Goal: Use online tool/utility: Utilize a website feature to perform a specific function

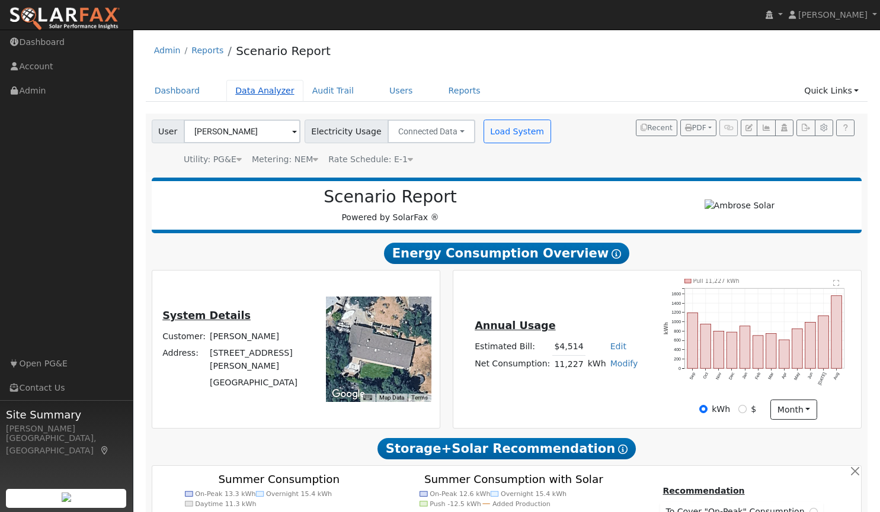
click at [244, 91] on link "Data Analyzer" at bounding box center [264, 91] width 77 height 22
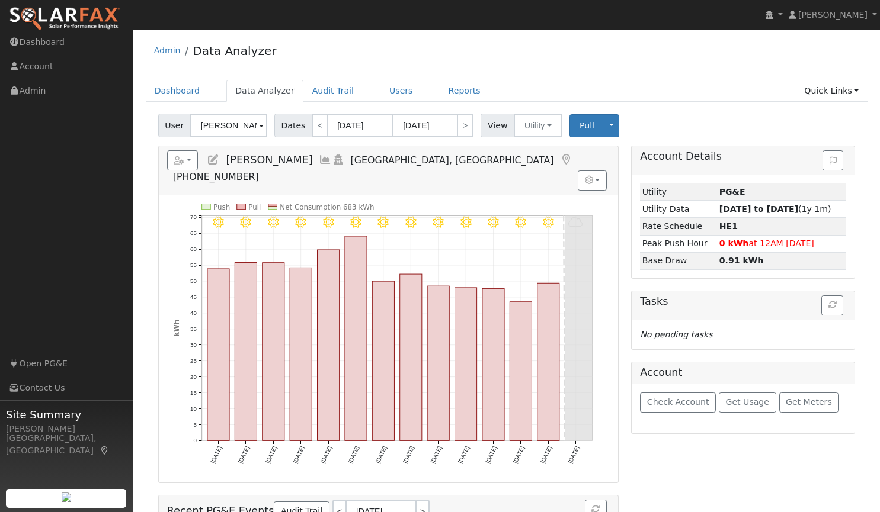
click at [259, 123] on span at bounding box center [261, 127] width 5 height 14
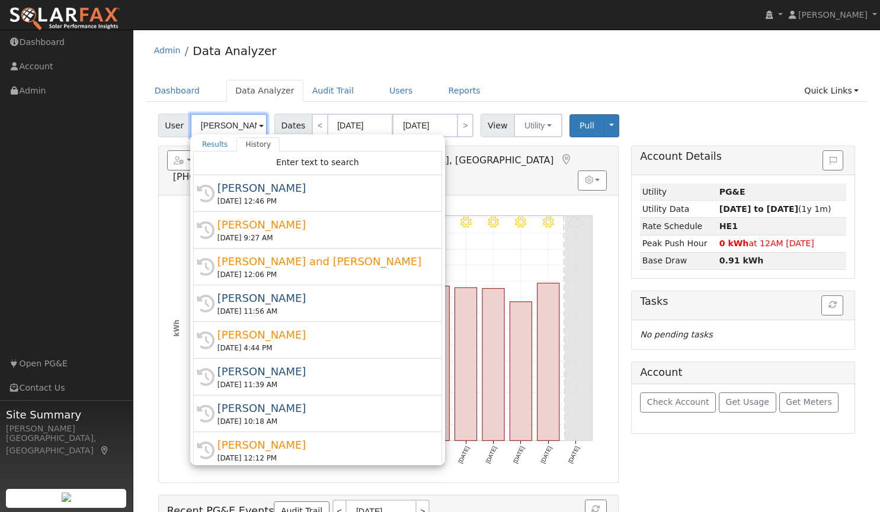
scroll to position [0, 7]
click at [254, 123] on input "Yauruy Kutsenko" at bounding box center [228, 126] width 77 height 24
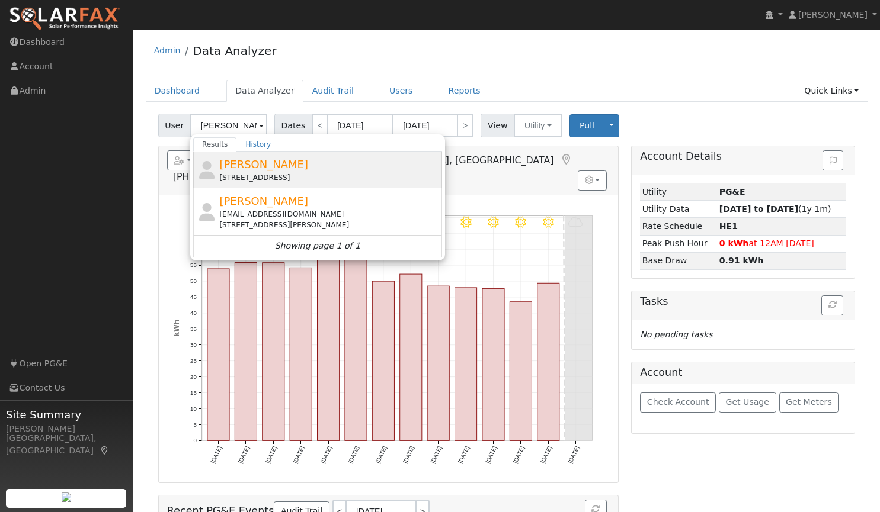
click at [256, 161] on span "[PERSON_NAME]" at bounding box center [263, 164] width 89 height 12
type input "[PERSON_NAME]"
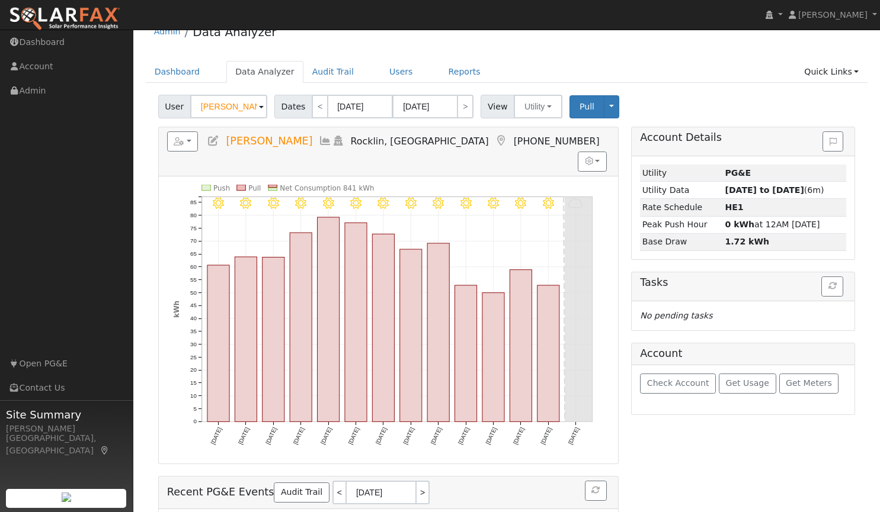
scroll to position [18, 0]
click at [190, 145] on button "button" at bounding box center [182, 142] width 31 height 20
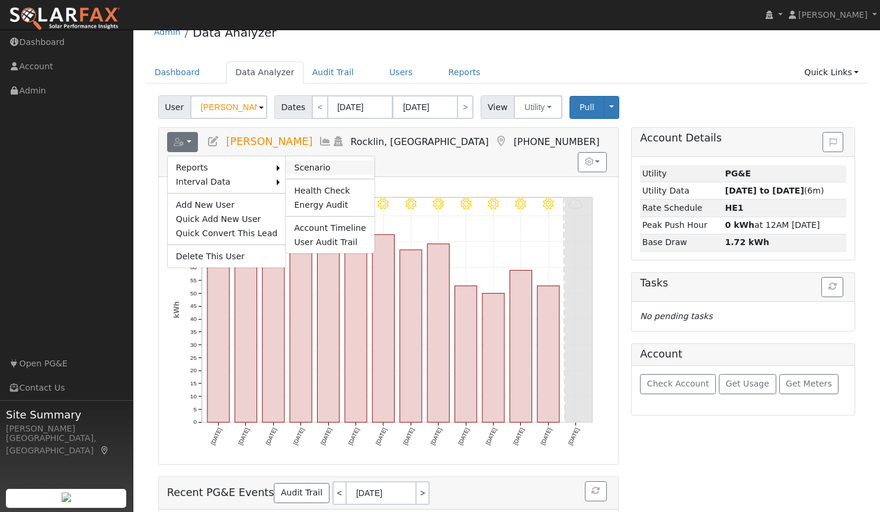
click at [293, 165] on link "Scenario" at bounding box center [330, 168] width 88 height 14
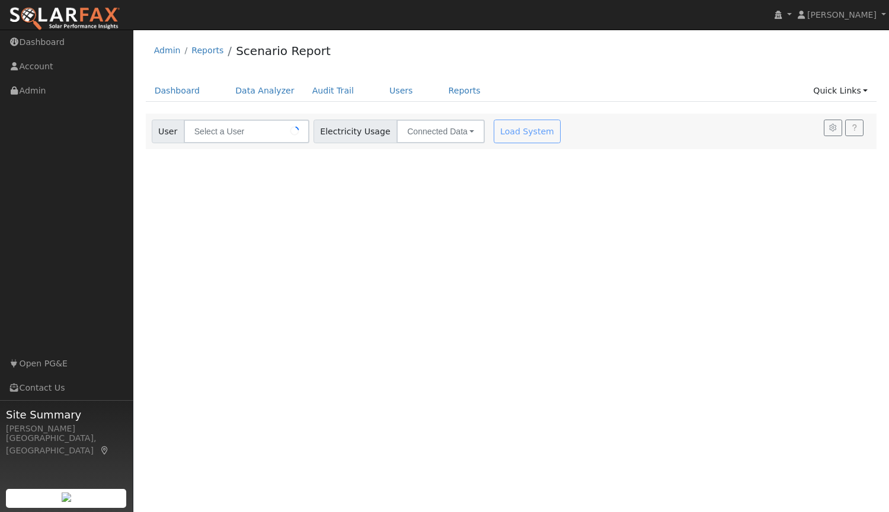
type input "[PERSON_NAME]"
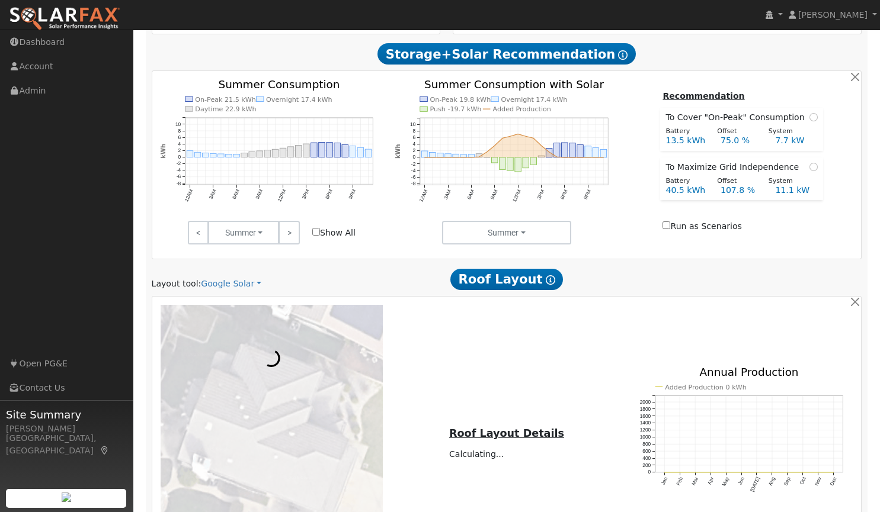
scroll to position [505, 0]
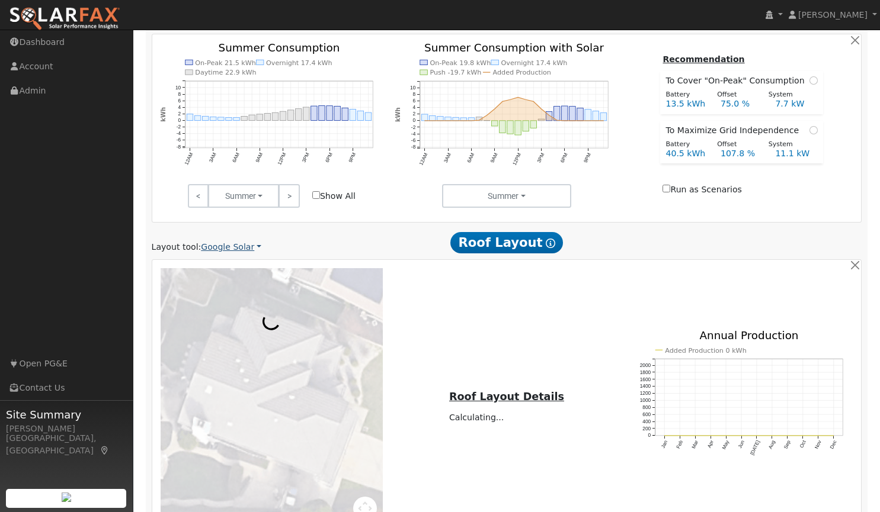
click at [223, 252] on link "Google Solar" at bounding box center [231, 247] width 60 height 12
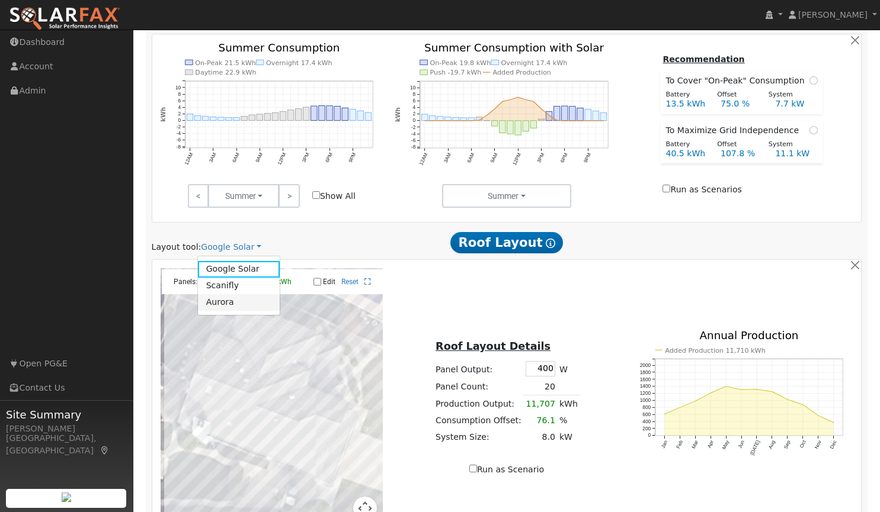
click at [217, 307] on link "Aurora" at bounding box center [239, 302] width 82 height 17
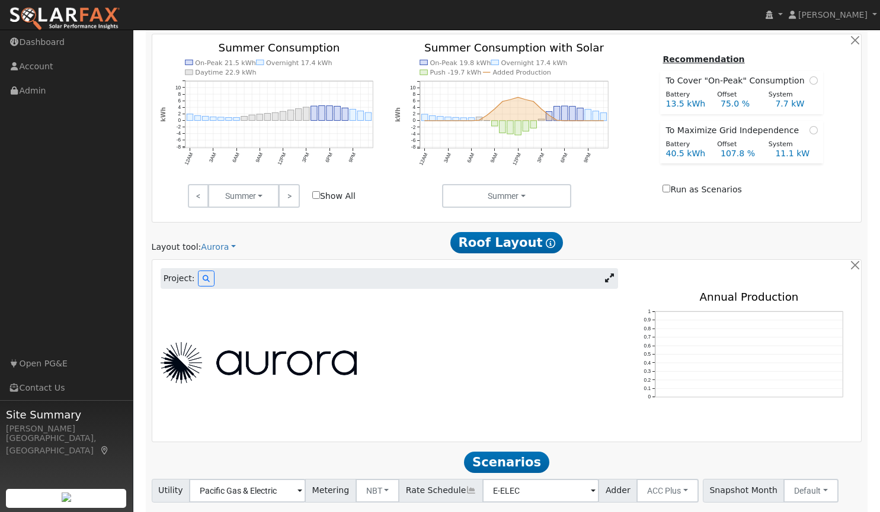
scroll to position [453, 0]
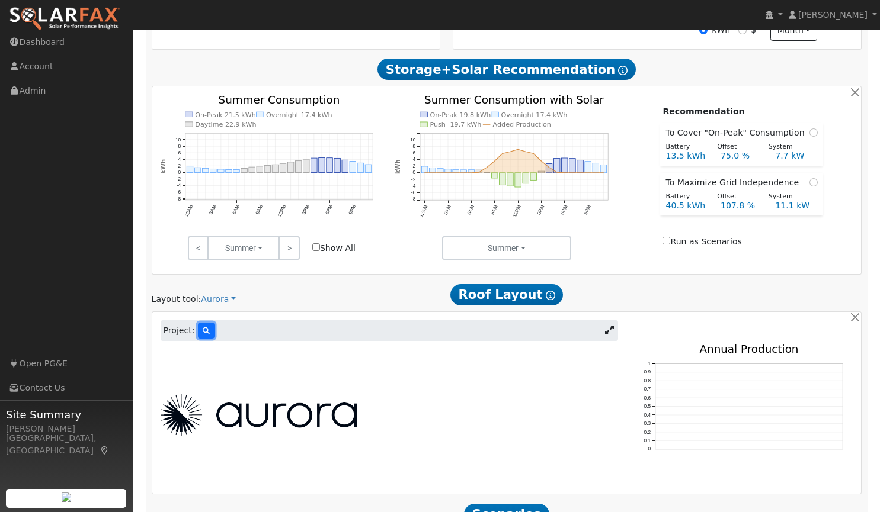
click at [198, 331] on button at bounding box center [206, 331] width 17 height 16
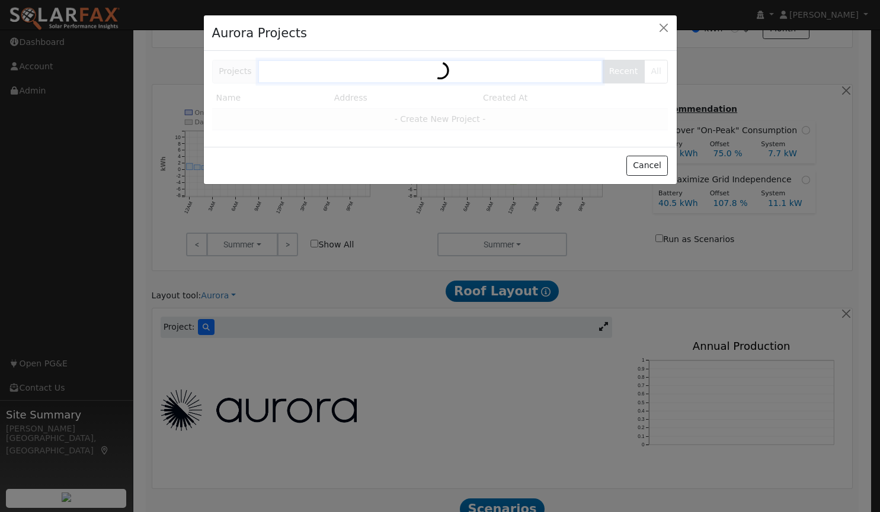
scroll to position [454, 0]
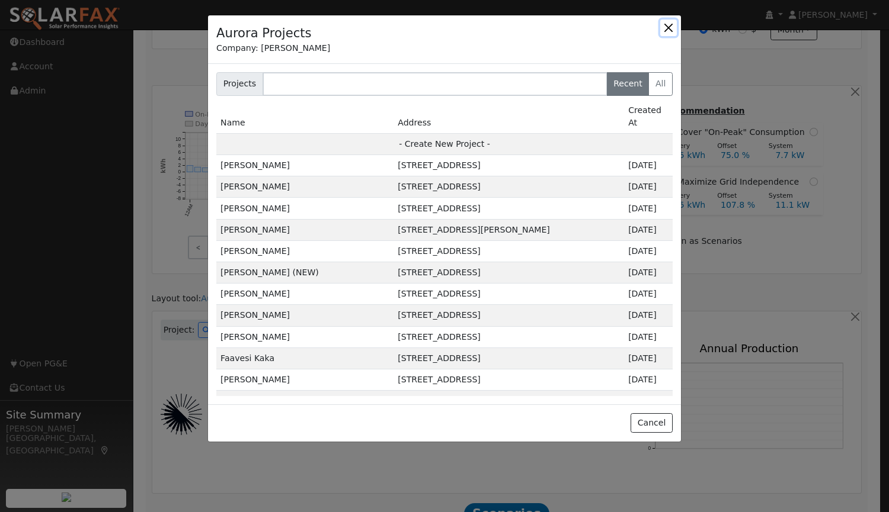
click at [666, 25] on button "button" at bounding box center [668, 28] width 17 height 17
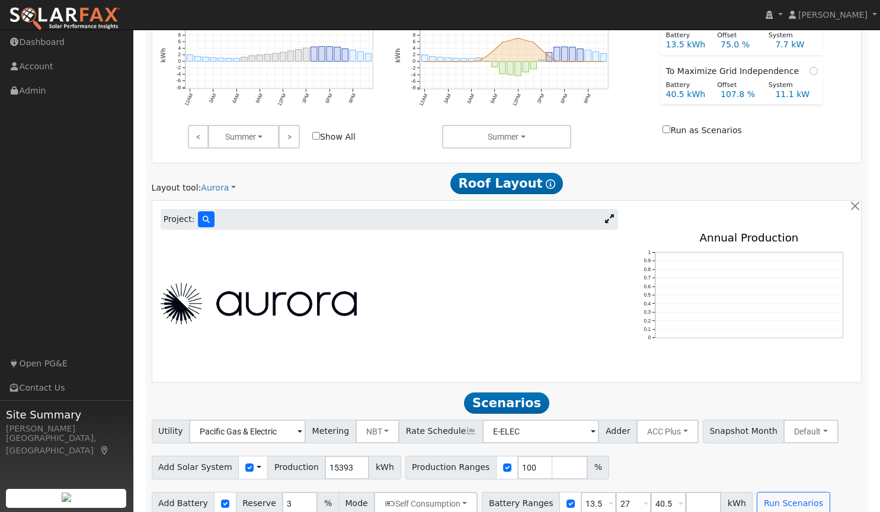
scroll to position [553, 0]
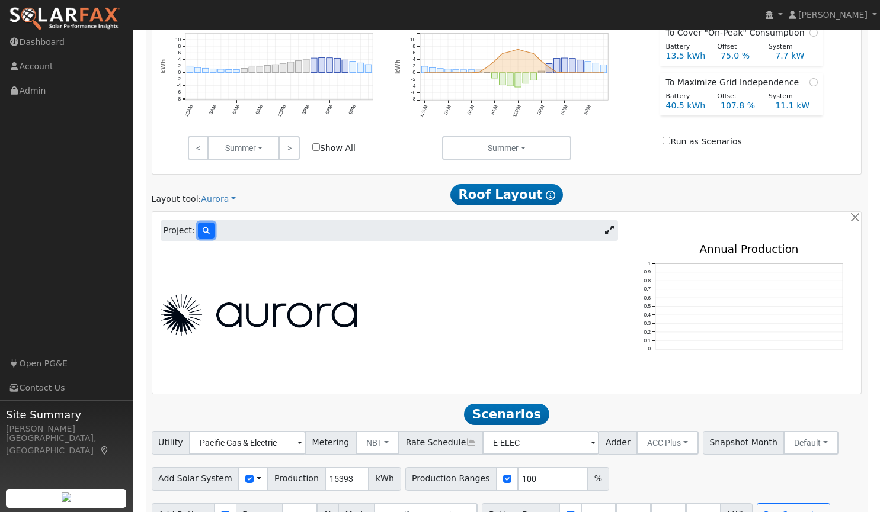
click at [203, 232] on icon at bounding box center [206, 231] width 7 height 7
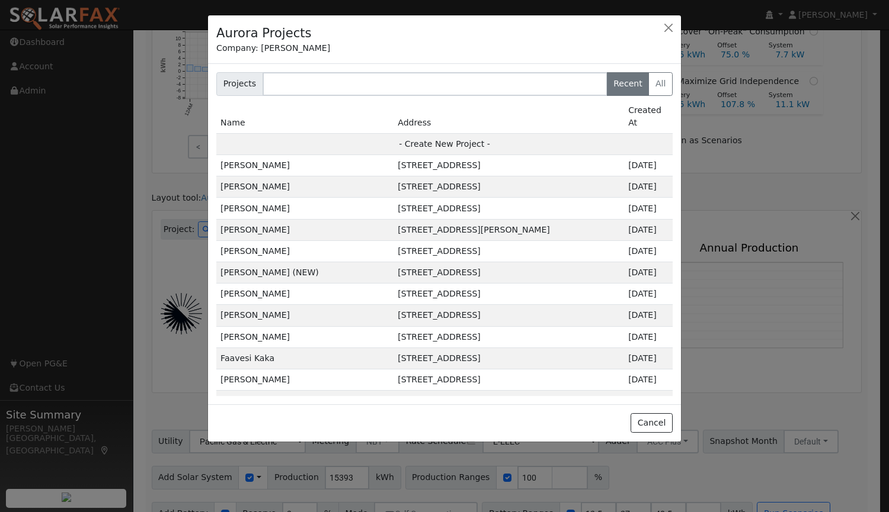
click at [164, 188] on div at bounding box center [444, 256] width 889 height 512
click at [672, 27] on button "button" at bounding box center [668, 28] width 17 height 17
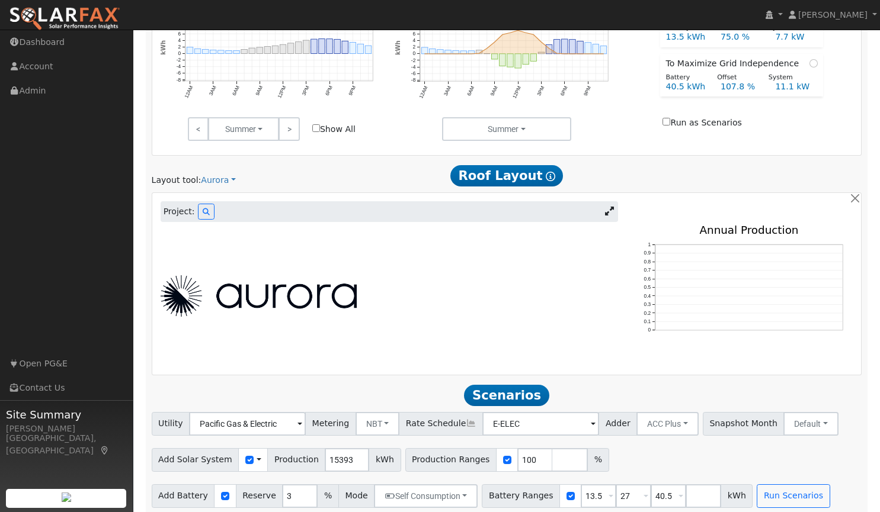
scroll to position [582, 0]
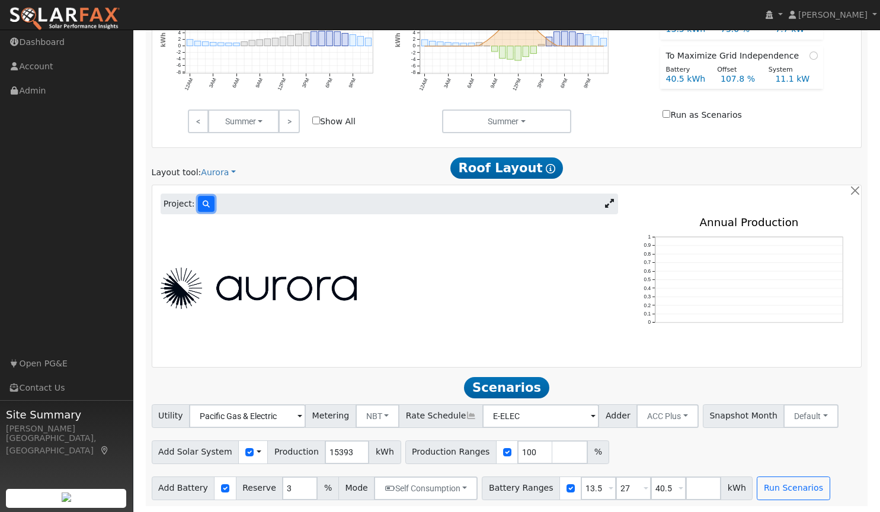
click at [204, 201] on icon at bounding box center [206, 204] width 7 height 7
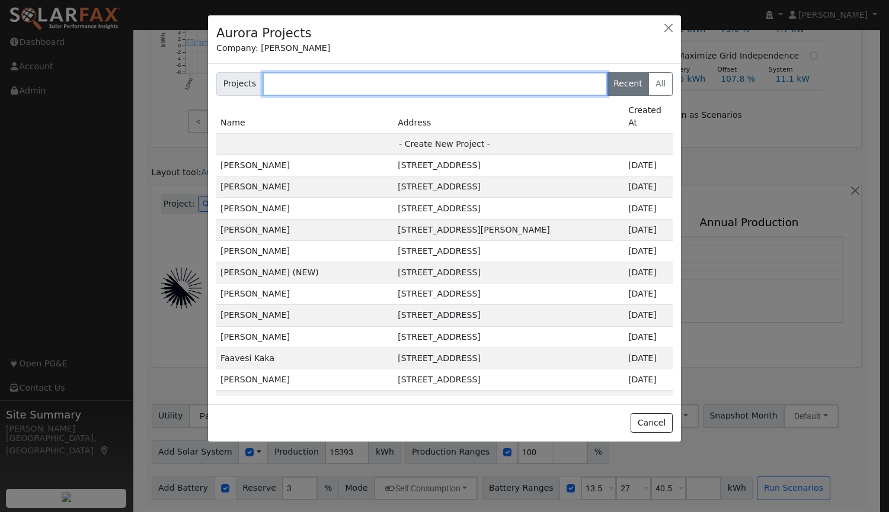
click at [340, 85] on input "text" at bounding box center [434, 84] width 345 height 24
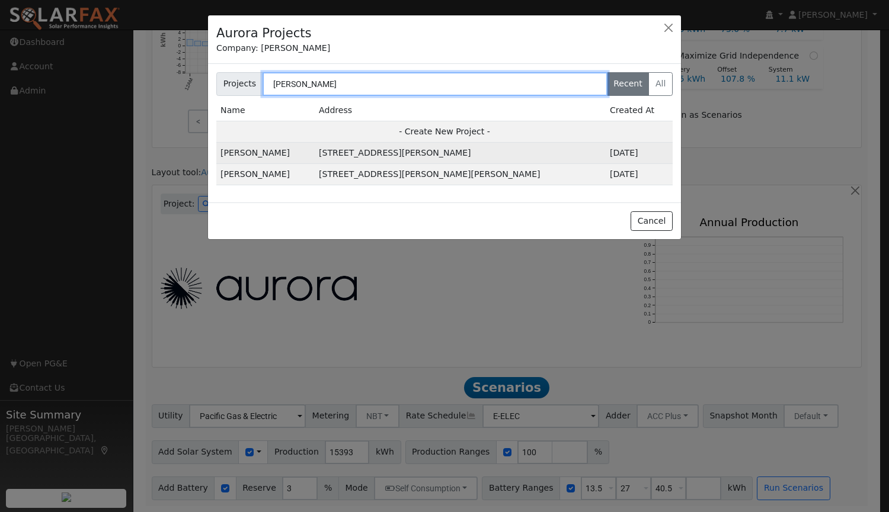
type input "lester"
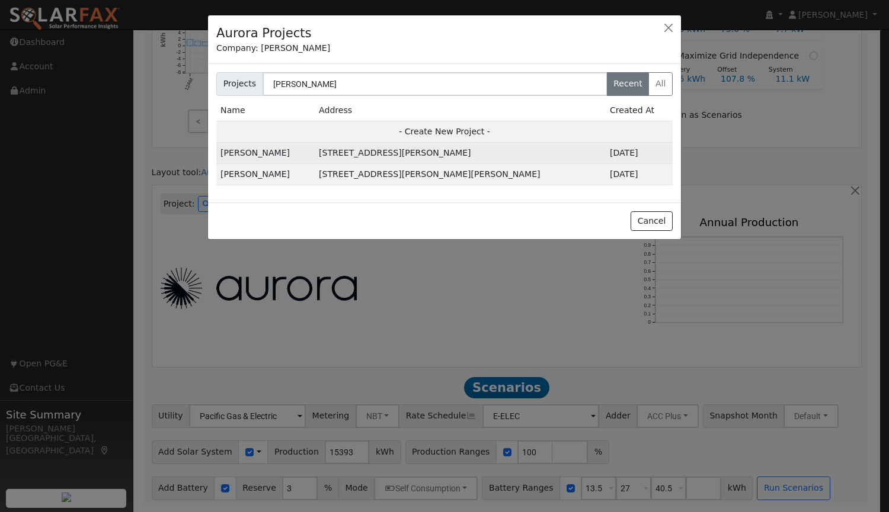
click at [262, 153] on td "[PERSON_NAME]" at bounding box center [265, 153] width 98 height 21
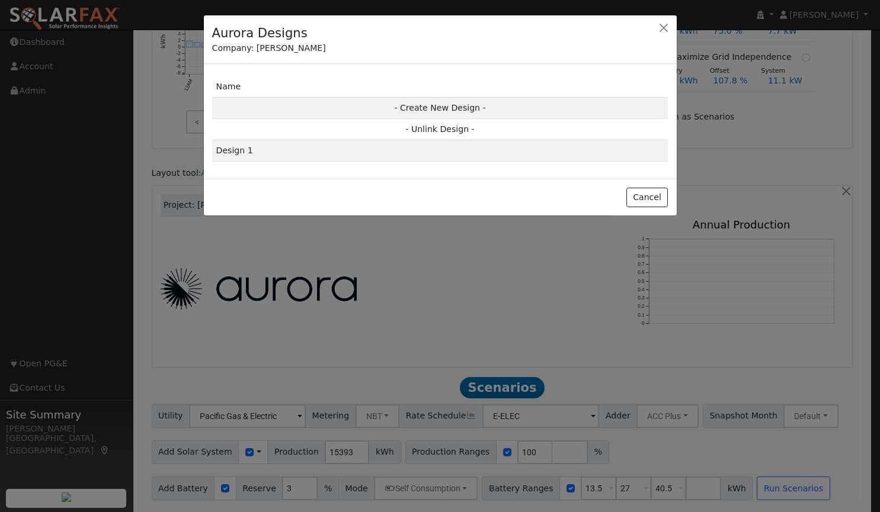
scroll to position [583, 0]
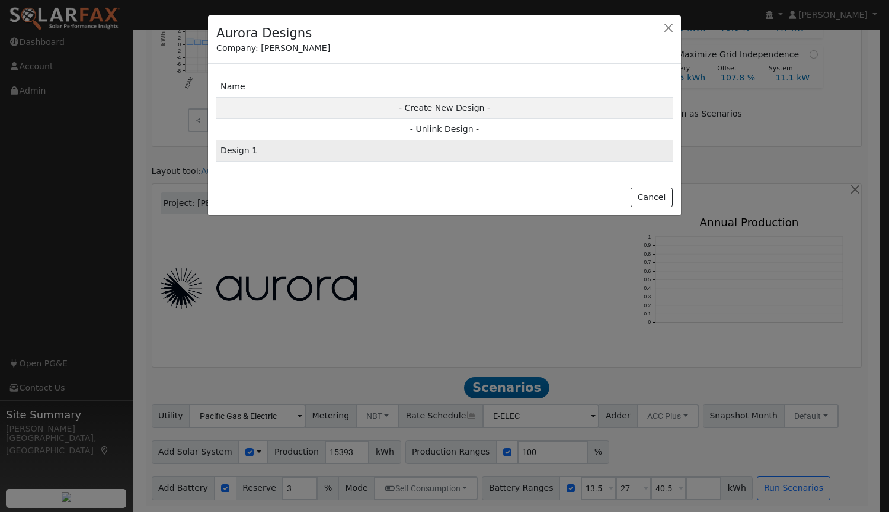
click at [236, 156] on td "Design 1" at bounding box center [444, 150] width 456 height 21
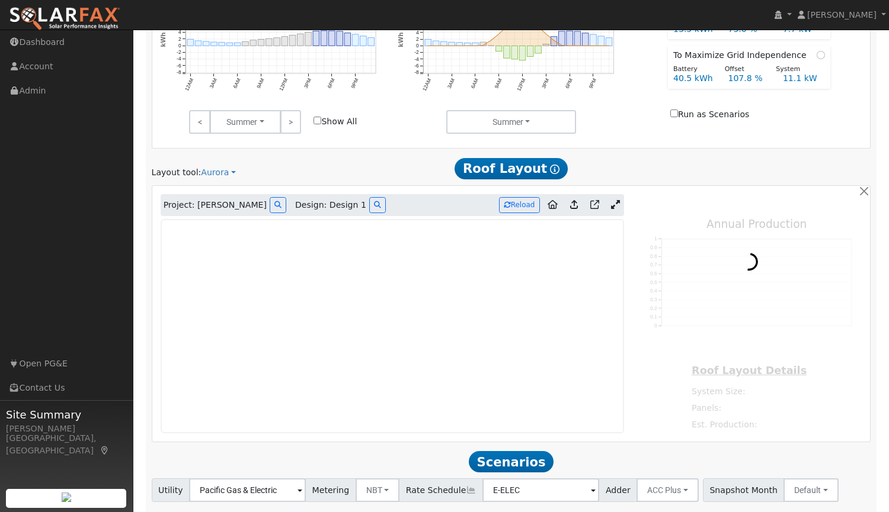
type input "0"
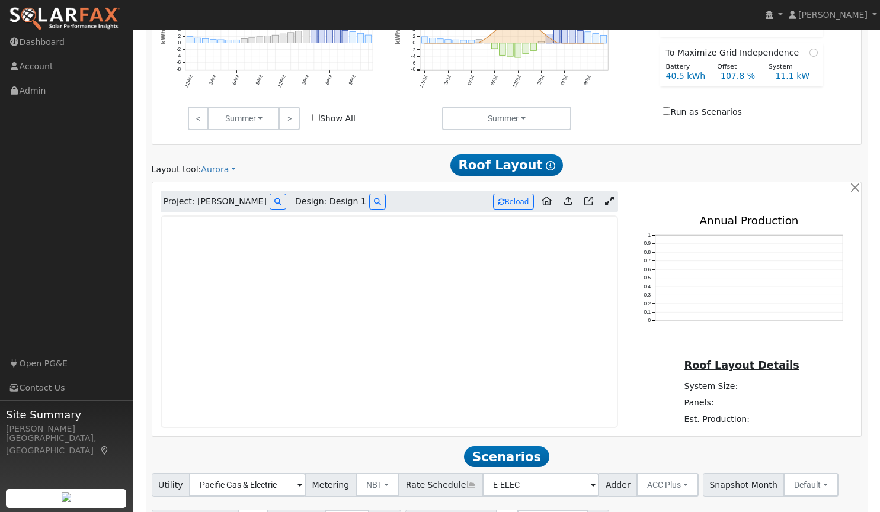
click at [607, 206] on icon at bounding box center [609, 201] width 9 height 9
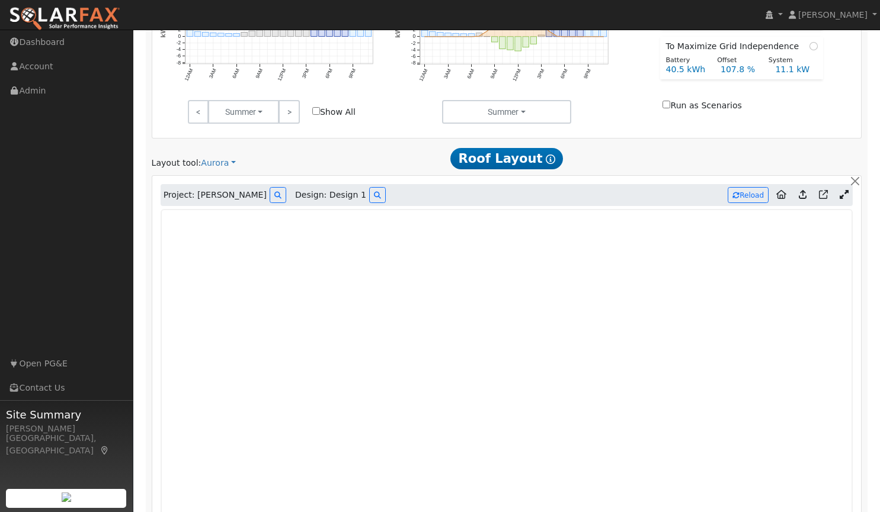
scroll to position [588, 0]
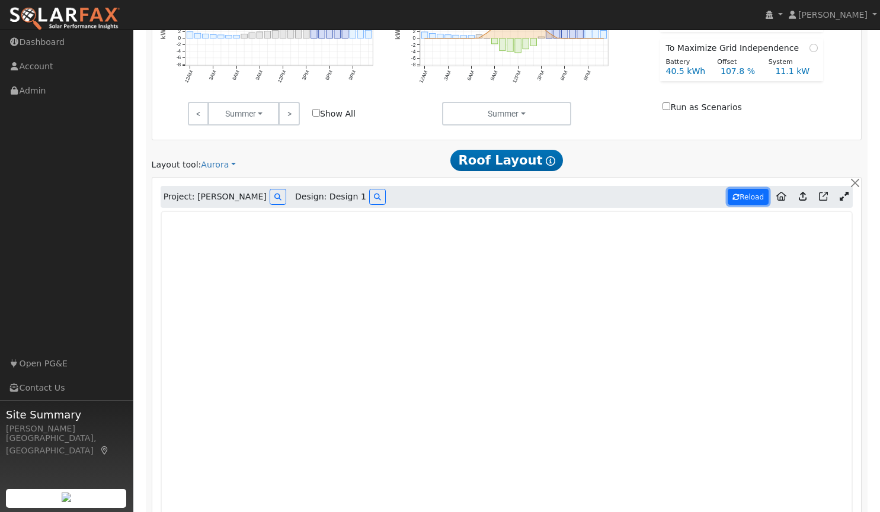
click at [749, 198] on button "Reload" at bounding box center [748, 197] width 41 height 16
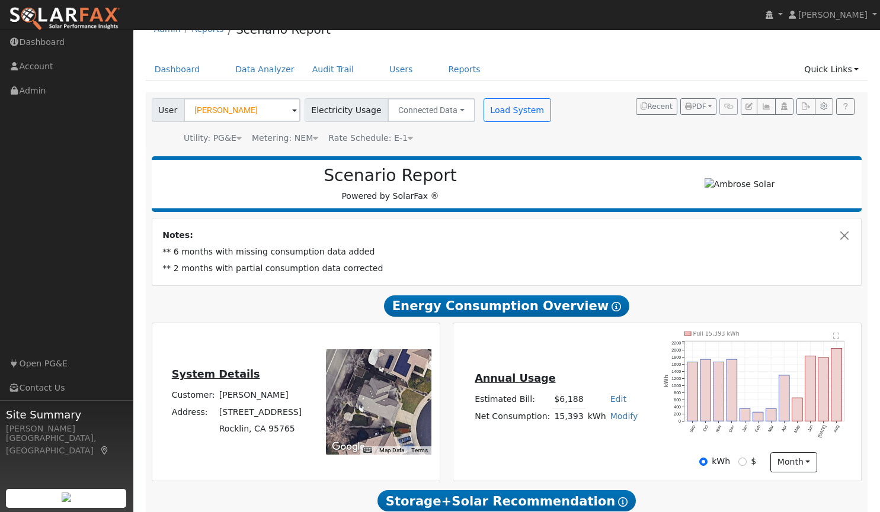
scroll to position [0, 0]
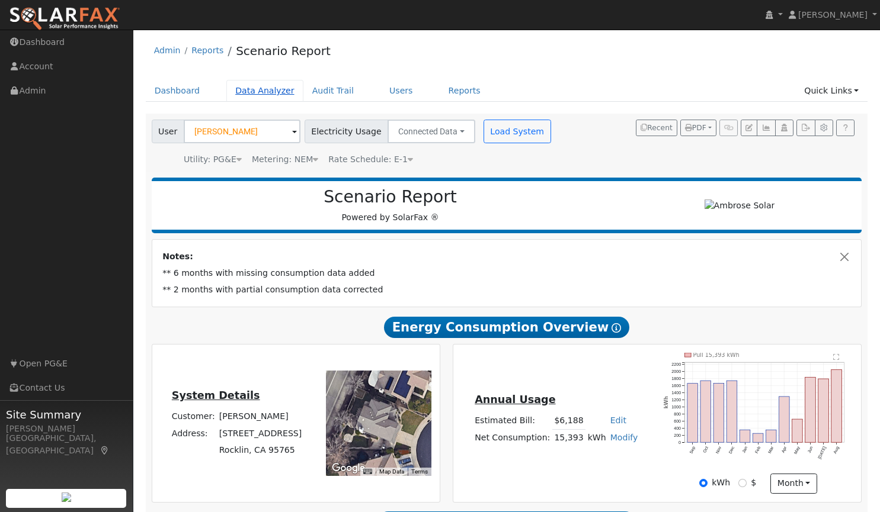
click at [249, 89] on link "Data Analyzer" at bounding box center [264, 91] width 77 height 22
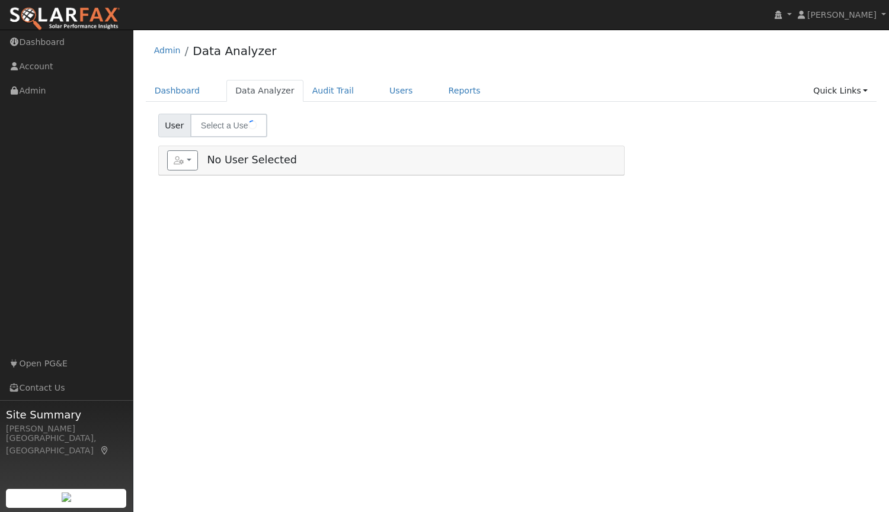
click at [246, 128] on img at bounding box center [253, 125] width 30 height 23
type input "[PERSON_NAME]"
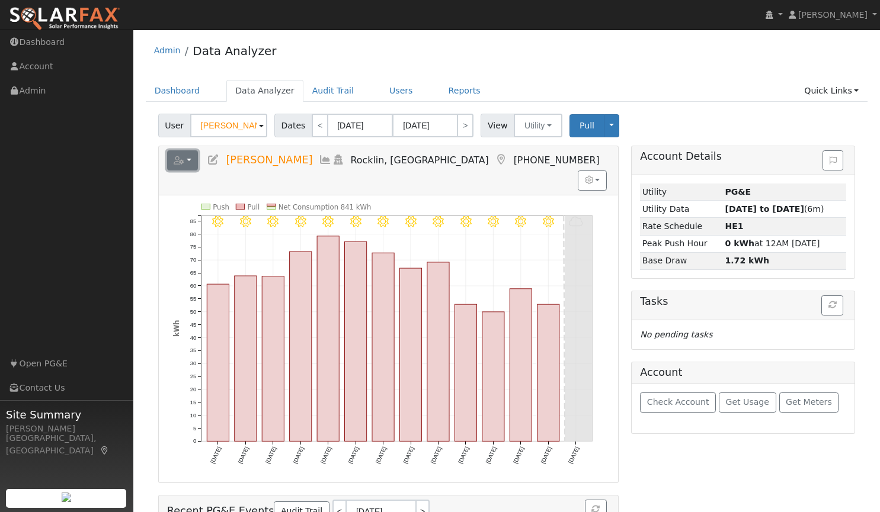
click at [193, 162] on button "button" at bounding box center [182, 160] width 31 height 20
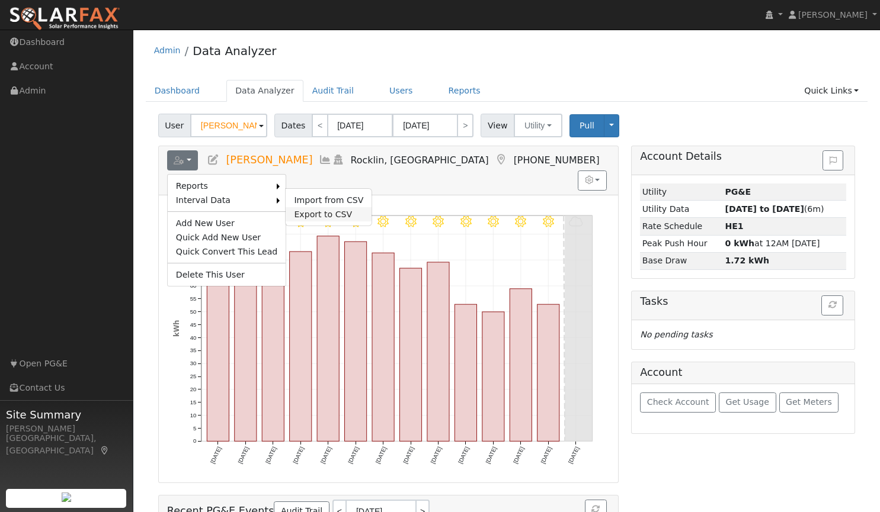
click at [302, 210] on link "Export to CSV" at bounding box center [329, 214] width 86 height 14
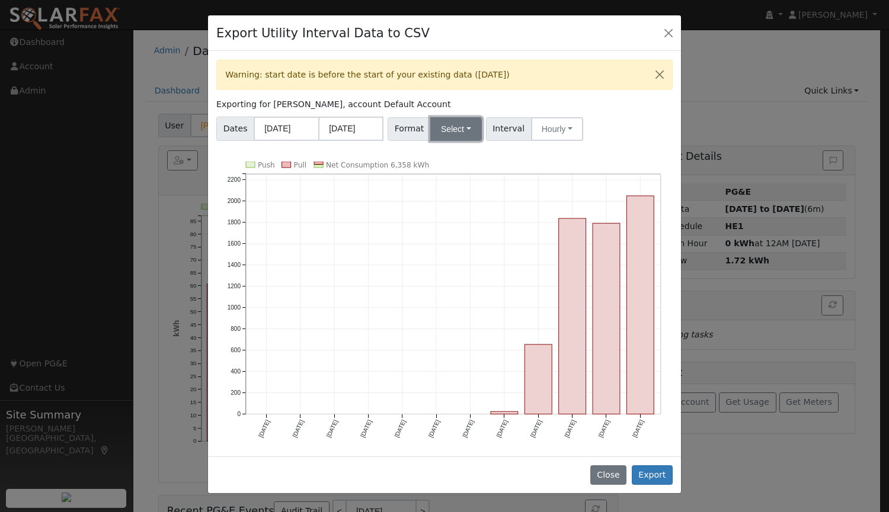
click at [449, 126] on button "Select" at bounding box center [456, 129] width 52 height 24
click at [451, 232] on link "Aurora" at bounding box center [469, 230] width 85 height 17
click at [545, 123] on button "Hourly" at bounding box center [559, 129] width 52 height 24
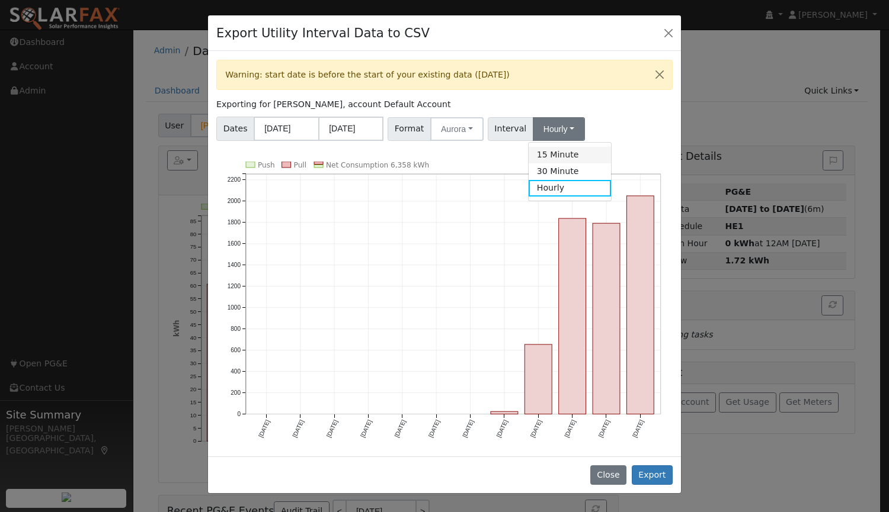
click at [543, 157] on link "15 Minute" at bounding box center [569, 155] width 82 height 17
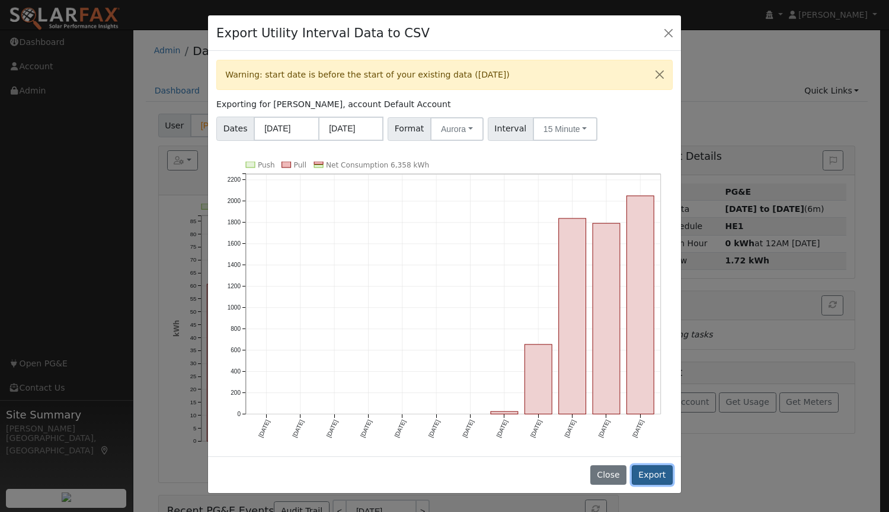
click at [657, 470] on button "Export" at bounding box center [652, 476] width 41 height 20
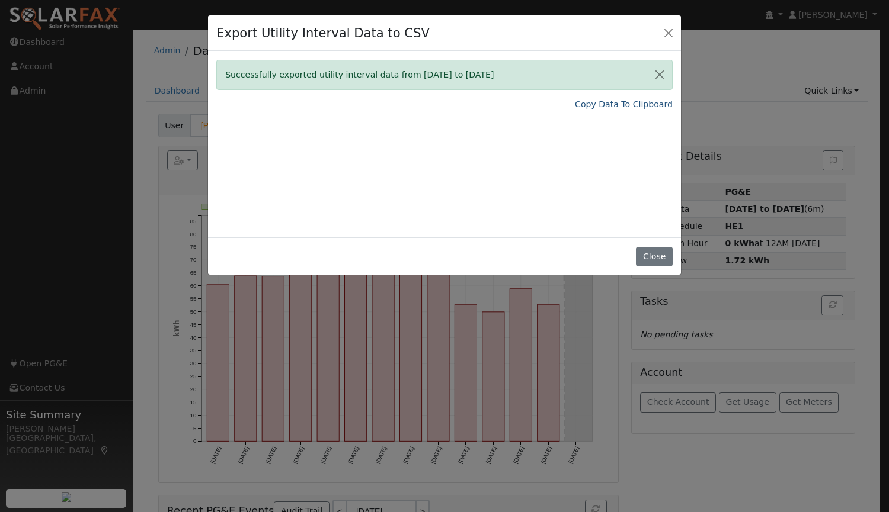
click at [606, 104] on link "Copy Data To Clipboard" at bounding box center [624, 104] width 98 height 12
click at [669, 30] on button "Close" at bounding box center [668, 32] width 17 height 17
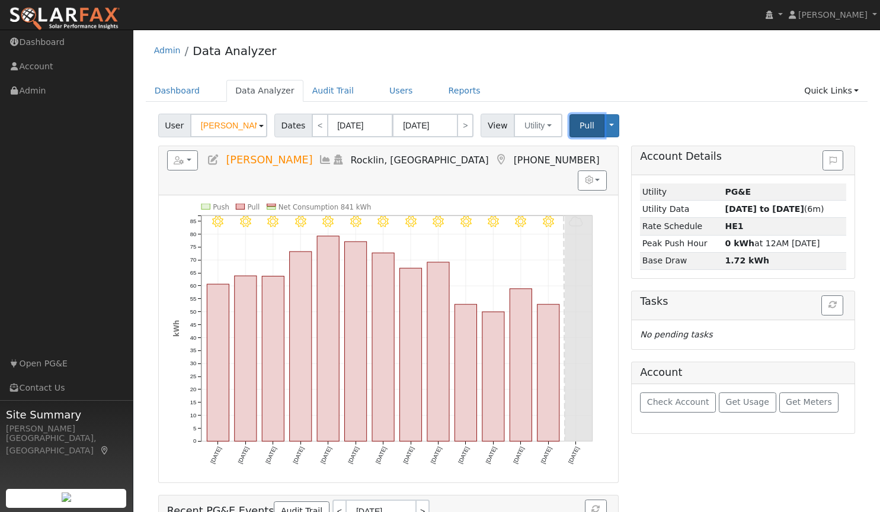
click at [579, 122] on span "Pull" at bounding box center [586, 125] width 15 height 9
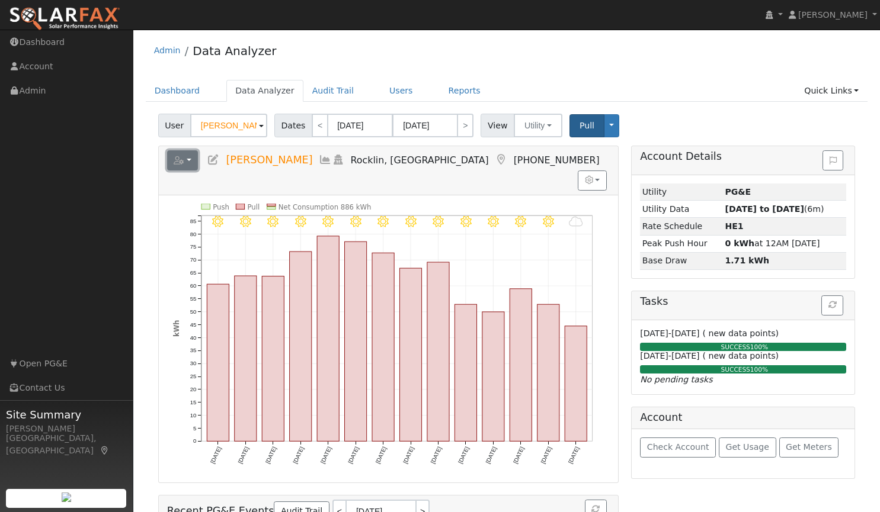
click at [185, 162] on button "button" at bounding box center [182, 160] width 31 height 20
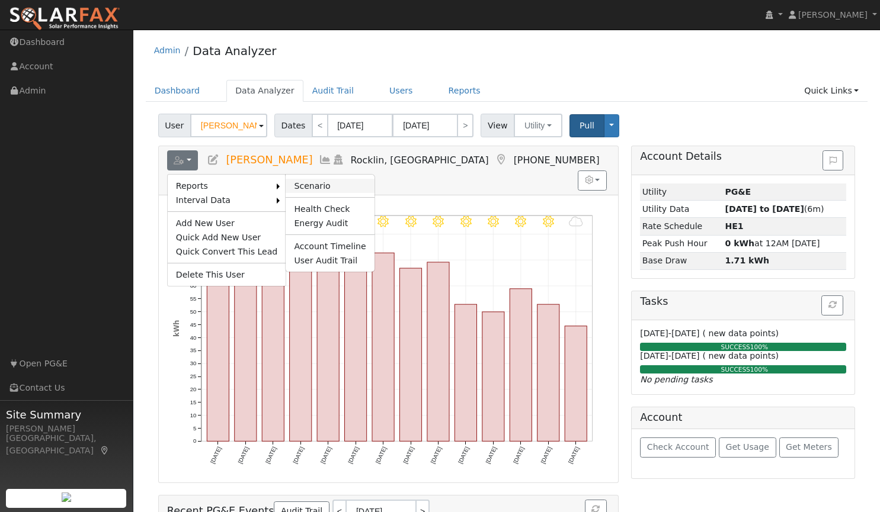
click at [298, 184] on link "Scenario" at bounding box center [330, 186] width 88 height 14
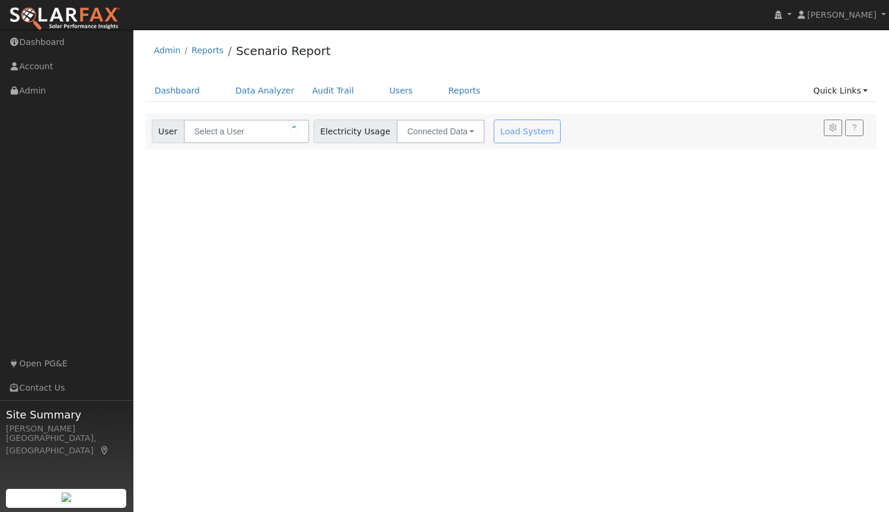
type input "[PERSON_NAME]"
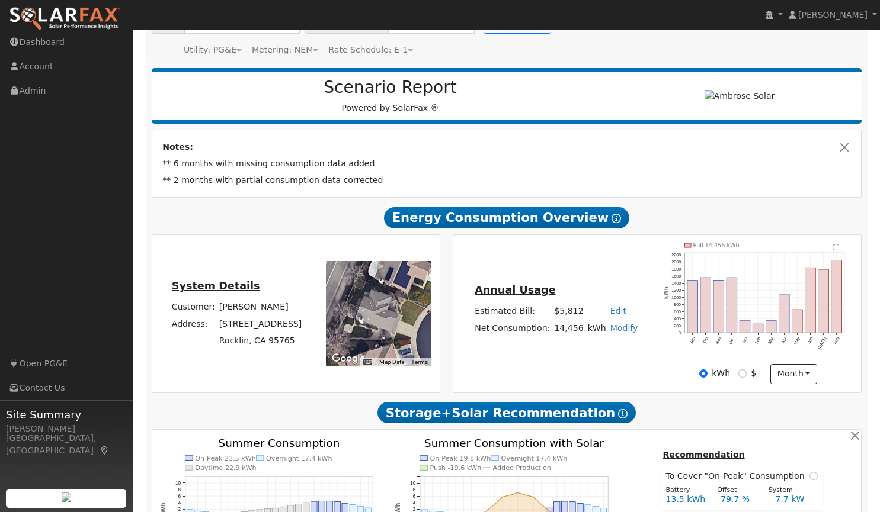
type input "0"
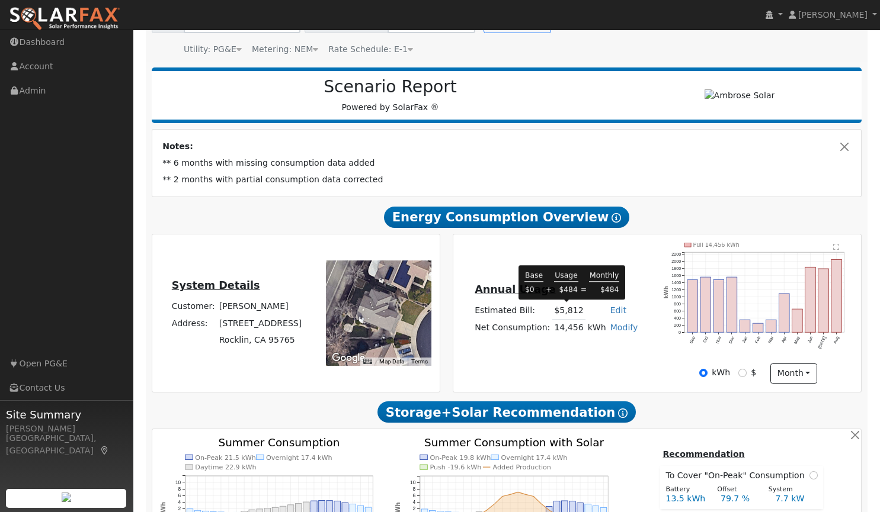
click at [571, 314] on td "$5,812" at bounding box center [568, 310] width 33 height 17
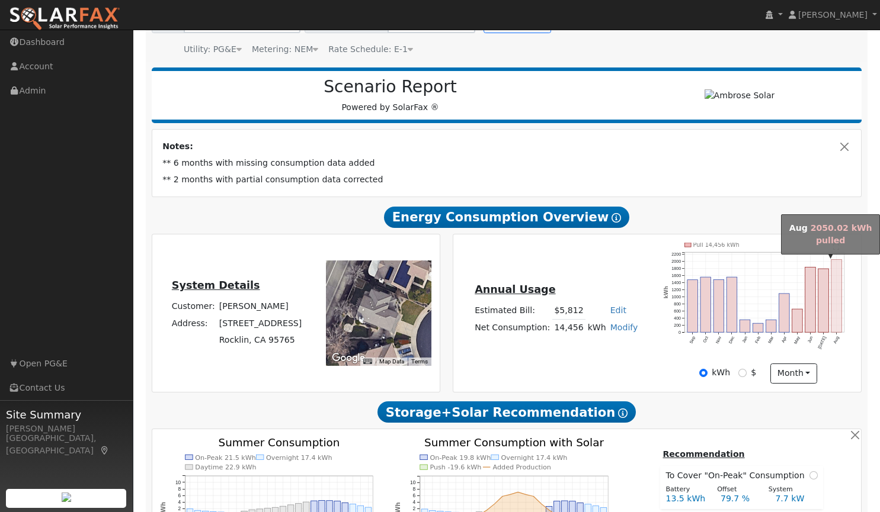
click at [837, 271] on rect "onclick=""" at bounding box center [836, 296] width 11 height 73
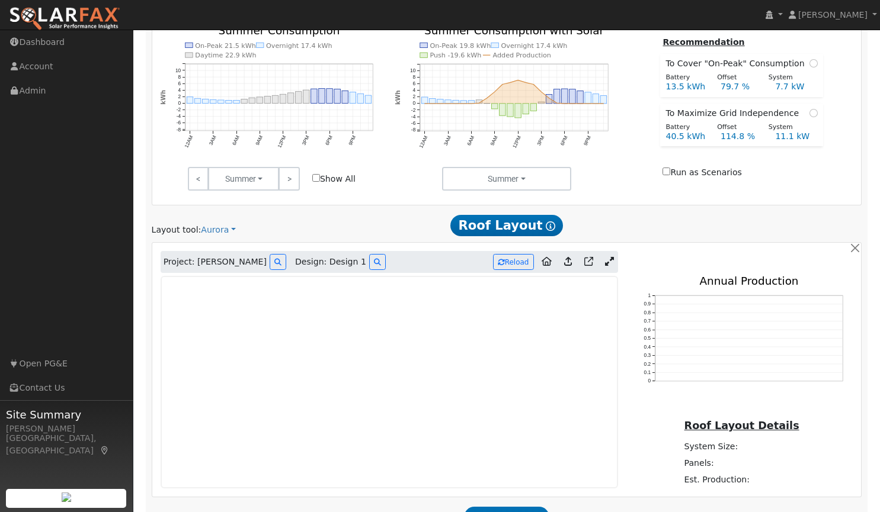
scroll to position [654, 0]
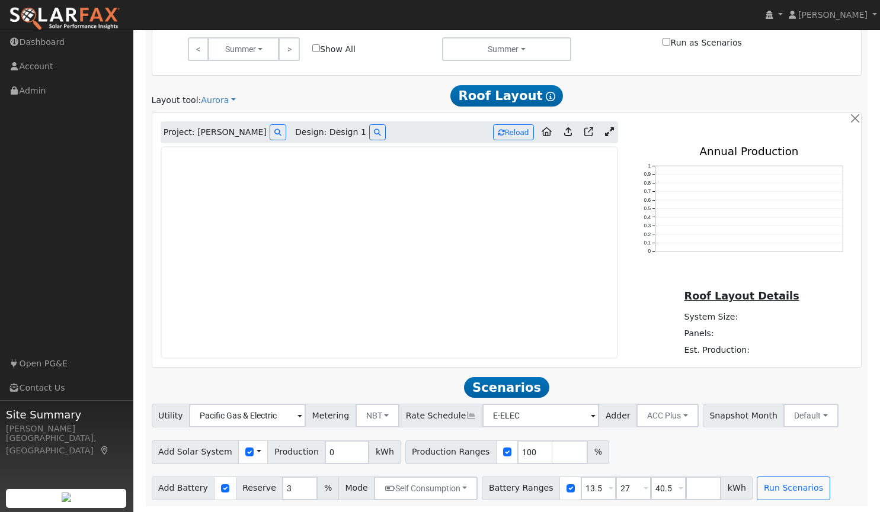
click at [319, 132] on span "Design: Design 1" at bounding box center [330, 132] width 71 height 12
drag, startPoint x: 513, startPoint y: 454, endPoint x: 453, endPoint y: 446, distance: 61.0
click at [453, 446] on div "Production Ranges 100 %" at bounding box center [507, 453] width 204 height 24
type input "91"
click at [757, 491] on button "Run Scenarios" at bounding box center [793, 489] width 73 height 24
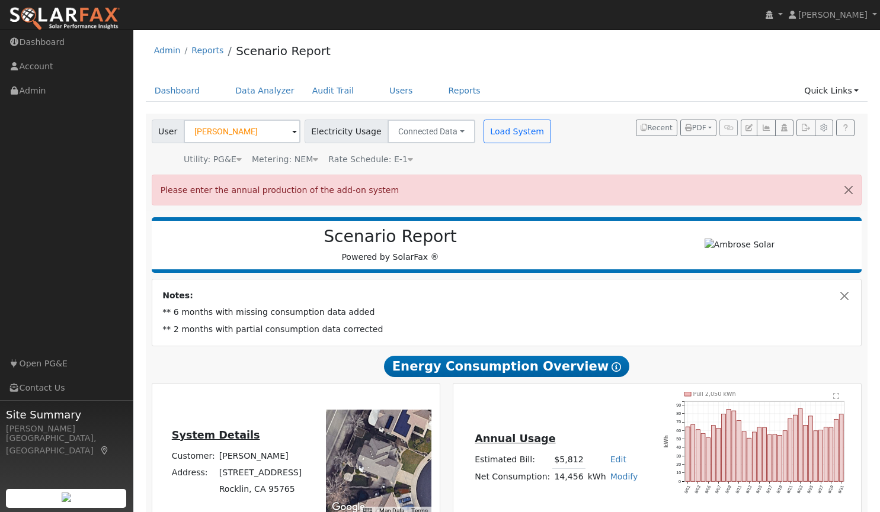
scroll to position [0, 0]
click at [851, 187] on button "button" at bounding box center [848, 189] width 25 height 29
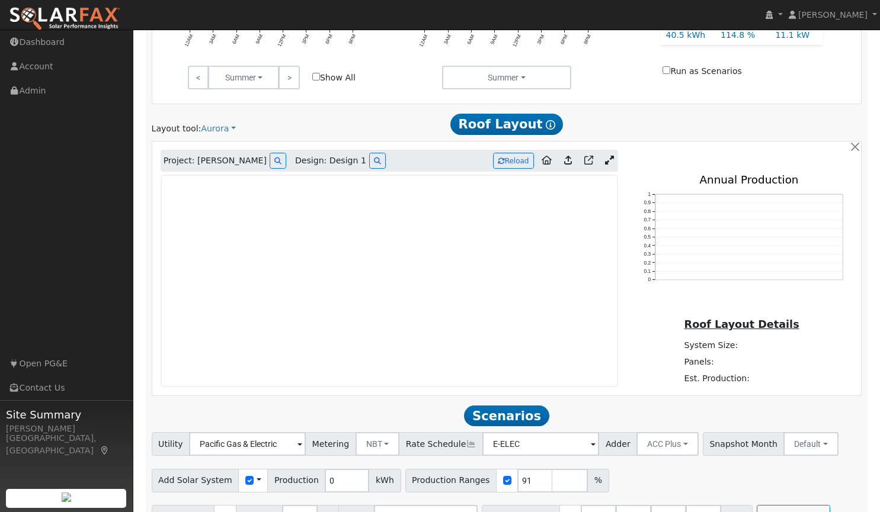
scroll to position [654, 0]
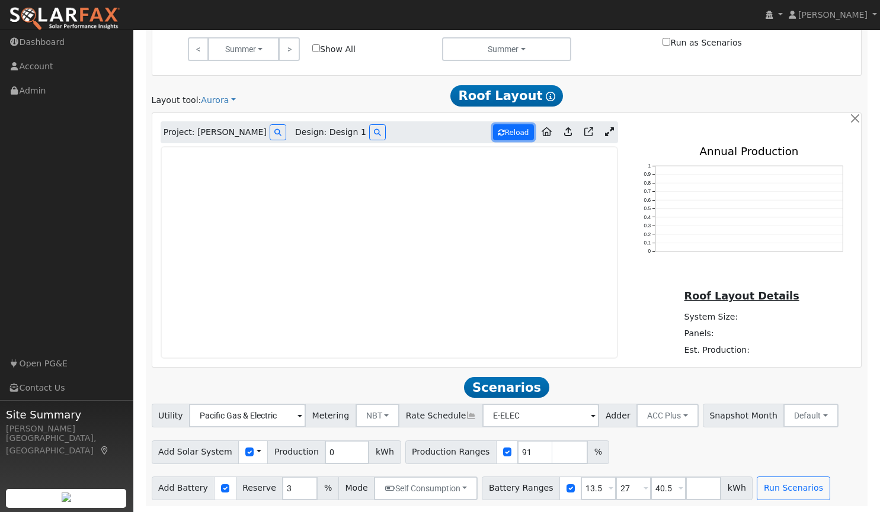
click at [513, 129] on button "Reload" at bounding box center [513, 132] width 41 height 16
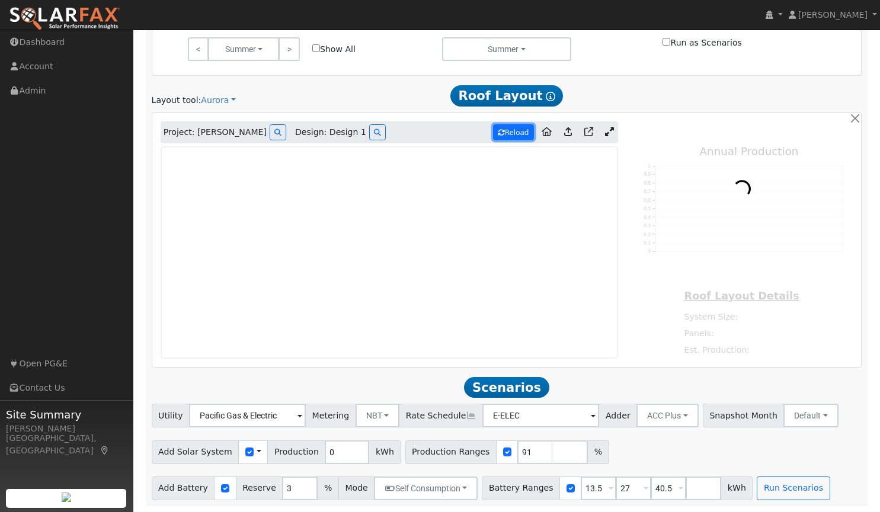
type input "13064"
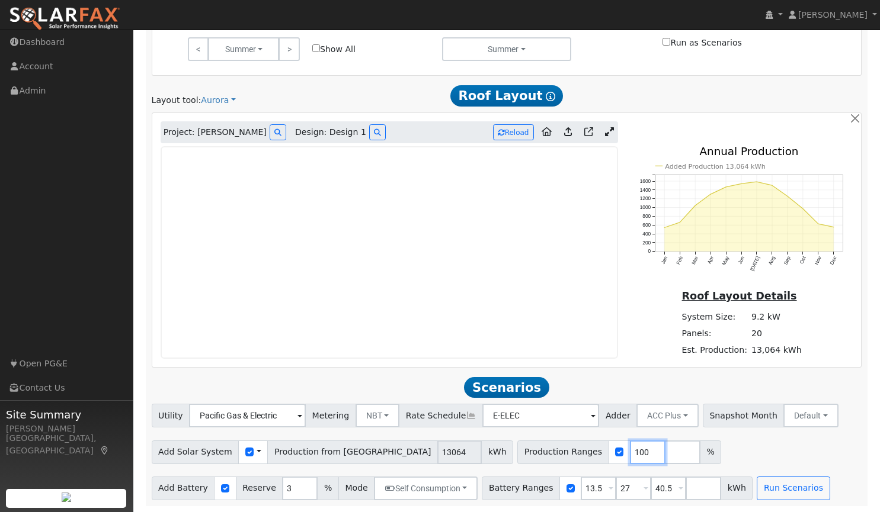
drag, startPoint x: 560, startPoint y: 449, endPoint x: 523, endPoint y: 443, distance: 37.3
click at [523, 443] on div "Production Ranges 100 %" at bounding box center [619, 453] width 204 height 24
type input "90"
click at [766, 483] on button "Run Scenarios" at bounding box center [793, 489] width 73 height 24
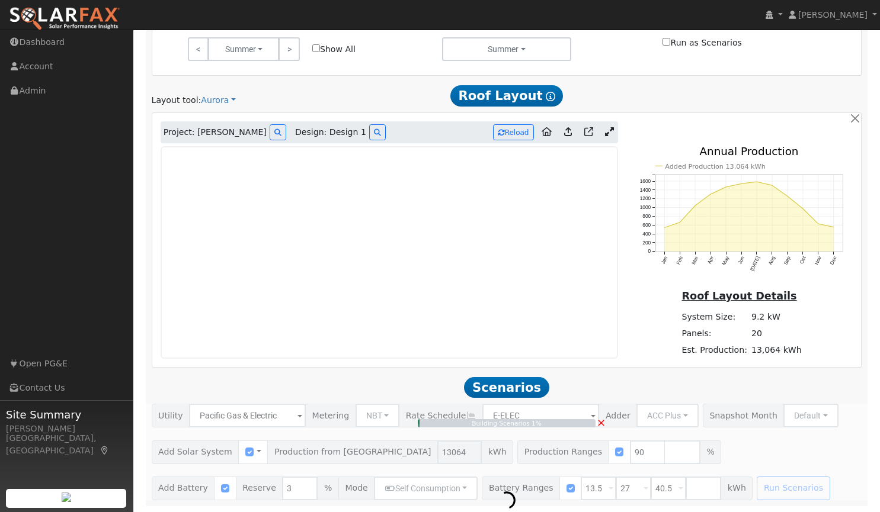
type input "7.8"
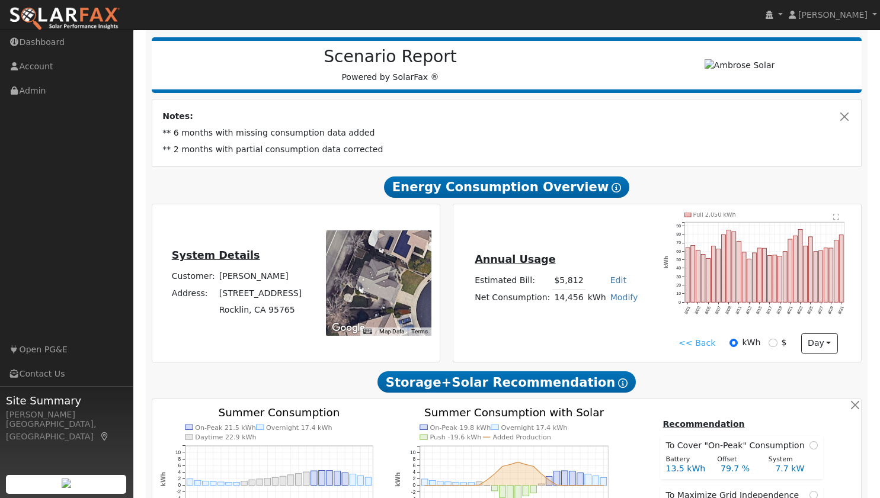
scroll to position [141, 0]
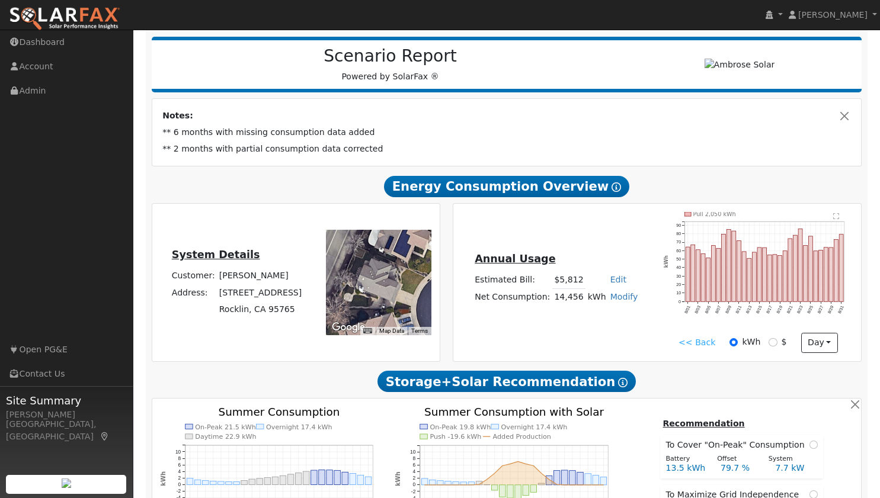
click at [685, 214] on rect at bounding box center [687, 214] width 7 height 4
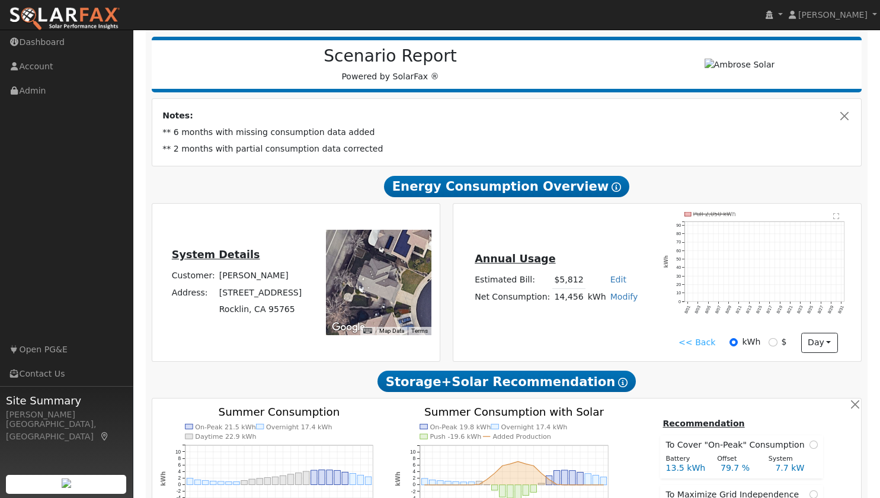
click at [686, 216] on rect at bounding box center [687, 214] width 7 height 4
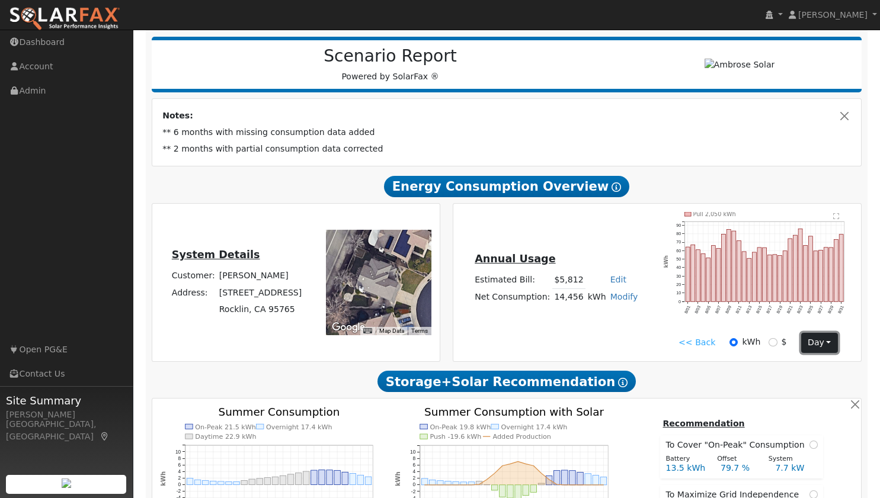
click at [818, 346] on button "day" at bounding box center [819, 343] width 37 height 20
click at [790, 399] on link "Month" at bounding box center [796, 400] width 82 height 17
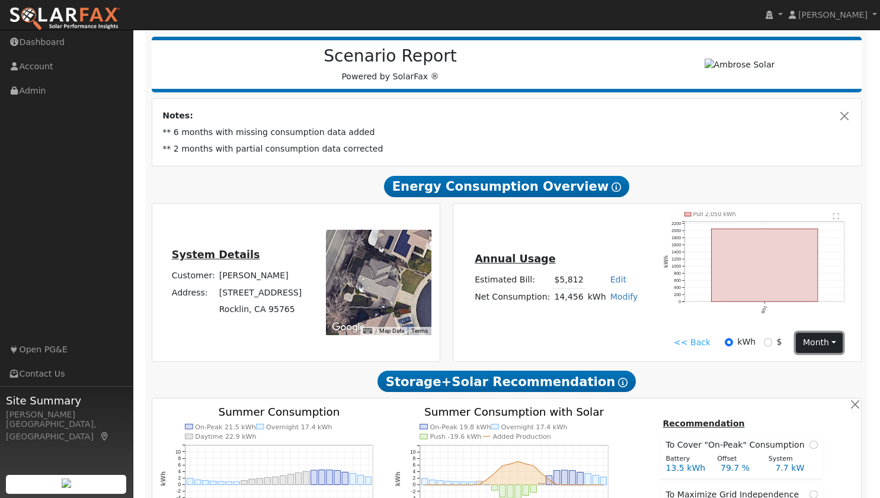
click at [807, 341] on button "month" at bounding box center [819, 343] width 47 height 20
click at [694, 342] on link "<< Back" at bounding box center [692, 343] width 37 height 12
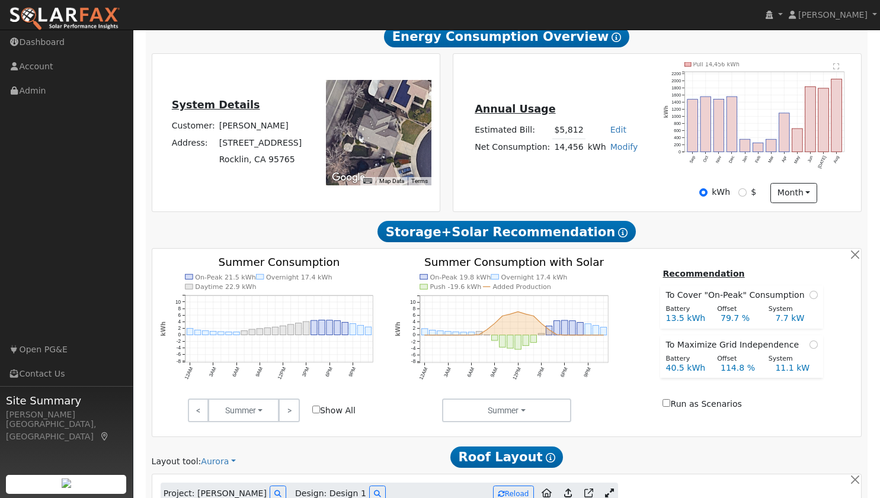
scroll to position [290, 0]
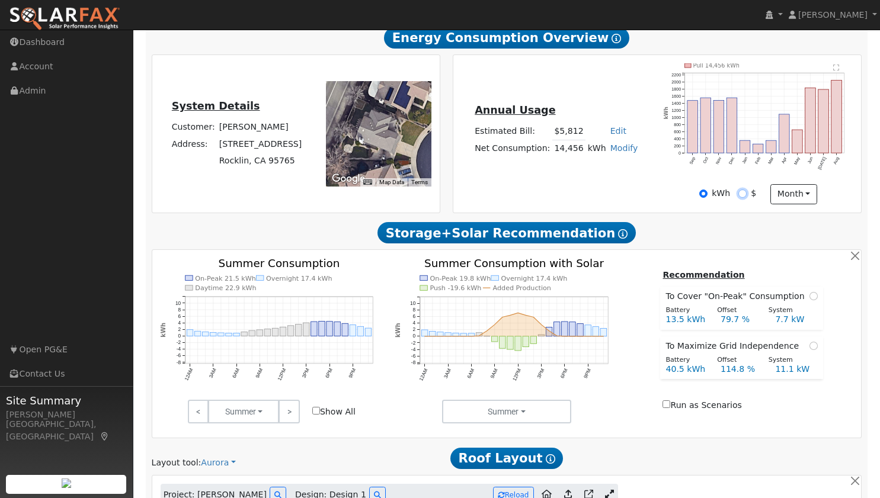
click at [745, 194] on input "$" at bounding box center [742, 194] width 8 height 8
radio input "true"
click at [704, 193] on input "kWh" at bounding box center [703, 194] width 8 height 8
radio input "true"
radio input "false"
